Goal: Check status

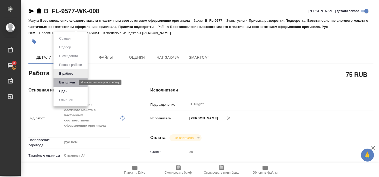
click at [68, 82] on button "Выполнен" at bounding box center [67, 83] width 19 height 6
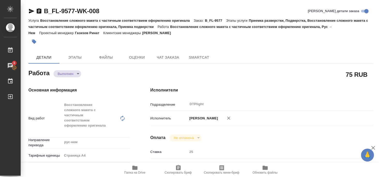
type textarea "x"
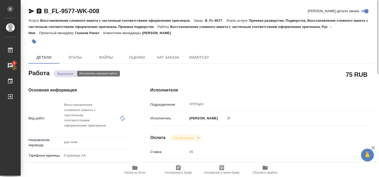
type textarea "x"
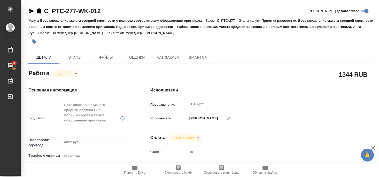
scroll to position [48, 0]
